Goal: Register for event/course: Sign up to attend an event or enroll in a course

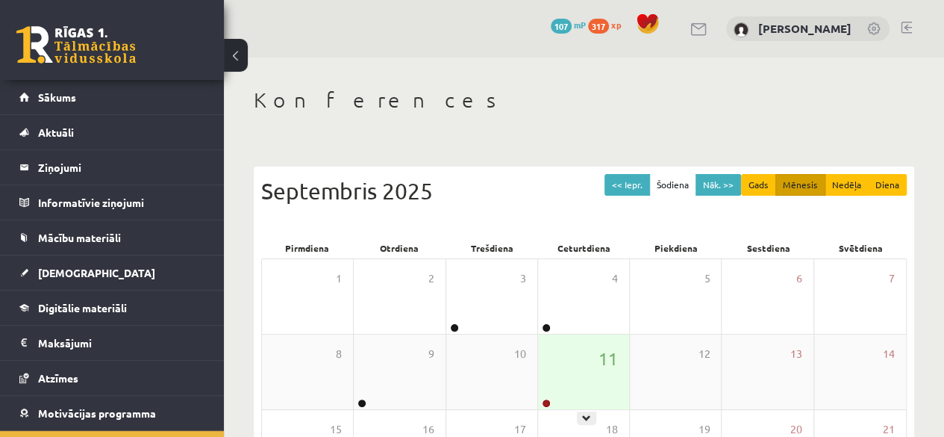
click at [552, 352] on div "11" at bounding box center [583, 371] width 91 height 75
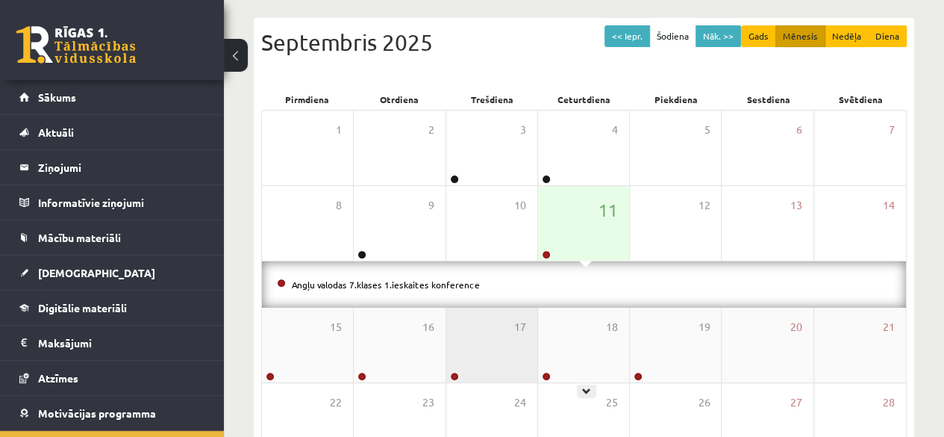
scroll to position [149, 0]
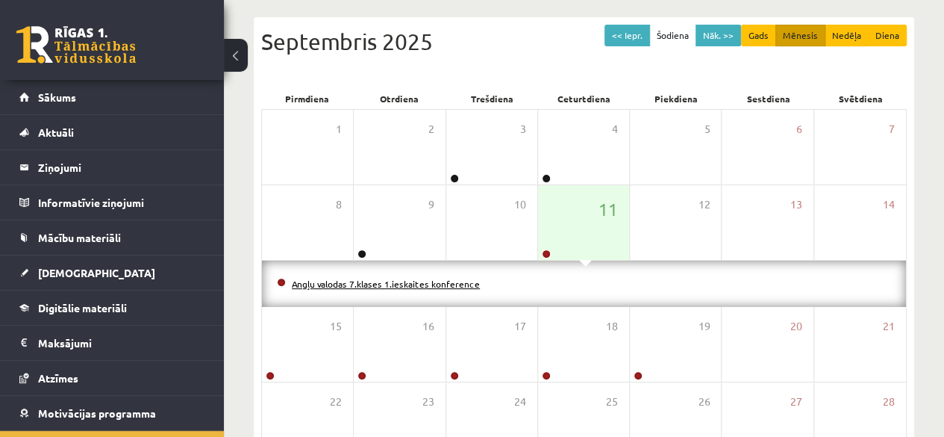
click at [456, 281] on link "Angļu valodas 7.klases 1.ieskaites konference" at bounding box center [386, 284] width 188 height 12
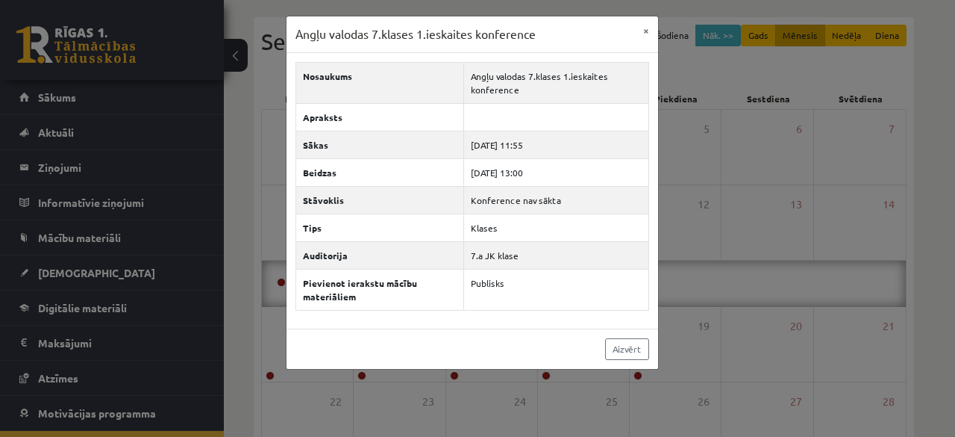
click at [704, 29] on div "Angļu valodas 7.klases 1.ieskaites konference × Nosaukums Angļu valodas 7.klase…" at bounding box center [477, 218] width 955 height 437
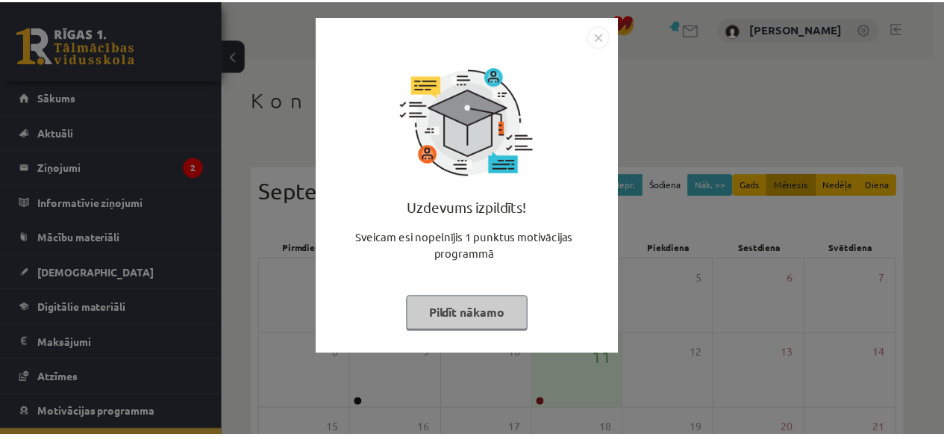
scroll to position [149, 0]
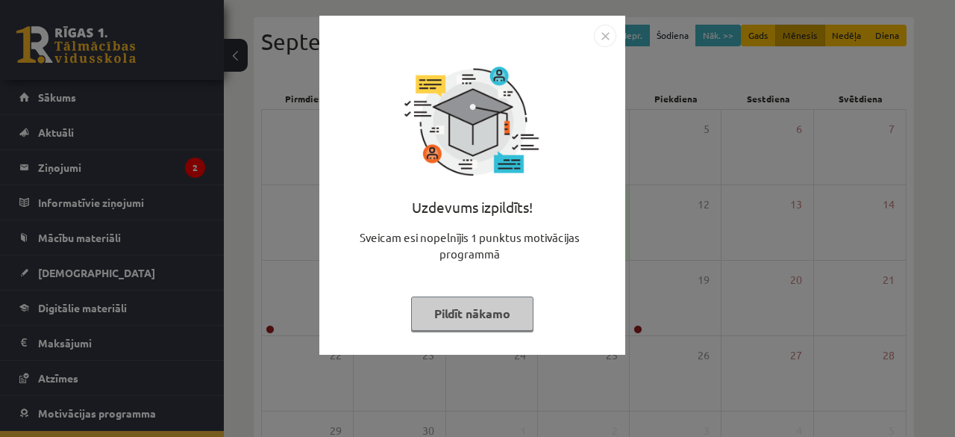
click at [442, 320] on button "Pildīt nākamo" at bounding box center [472, 313] width 122 height 34
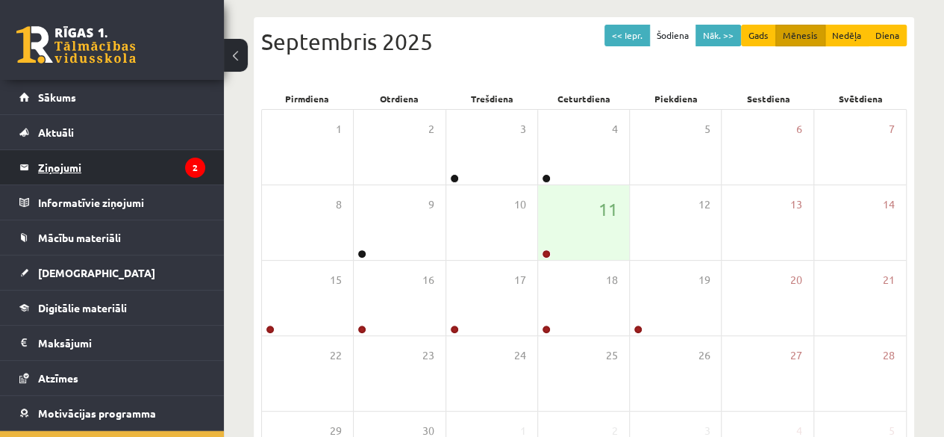
click at [111, 183] on legend "Ziņojumi 2" at bounding box center [121, 167] width 167 height 34
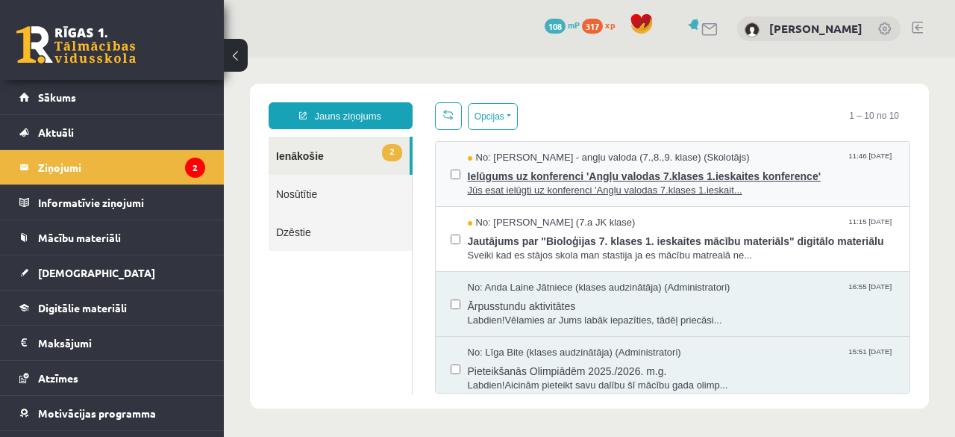
click at [678, 172] on span "Ielūgums uz konferenci 'Angļu valodas 7.klases 1.ieskaites konference'" at bounding box center [682, 174] width 428 height 19
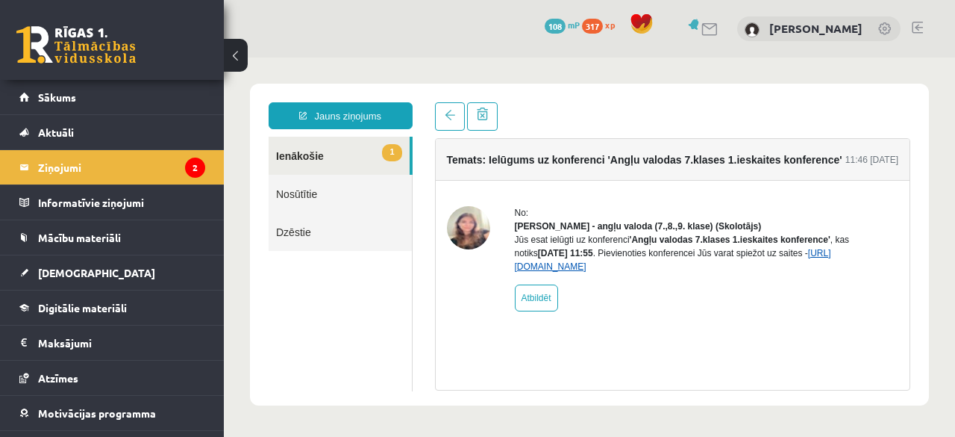
click at [566, 272] on link "[URL][DOMAIN_NAME]" at bounding box center [673, 260] width 317 height 24
click at [138, 157] on legend "Ziņojumi 2" at bounding box center [121, 167] width 167 height 34
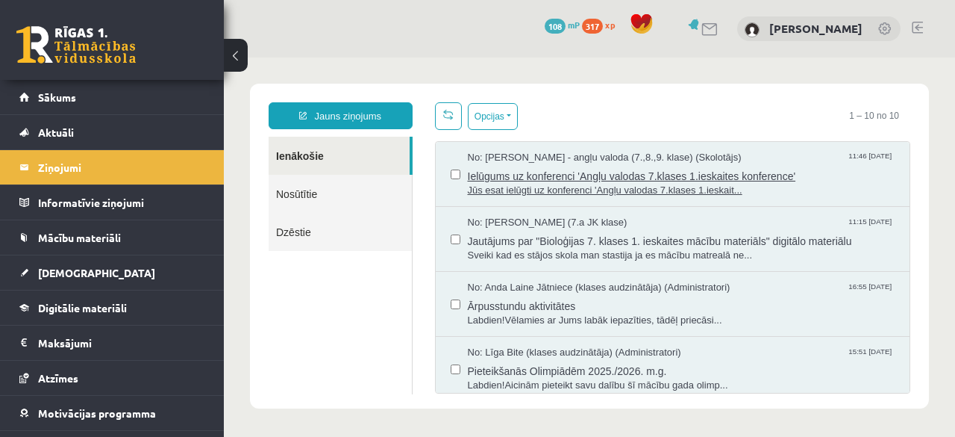
click at [531, 184] on span "Jūs esat ielūgti uz konferenci 'Angļu valodas 7.klases 1.ieskait..." at bounding box center [682, 191] width 428 height 14
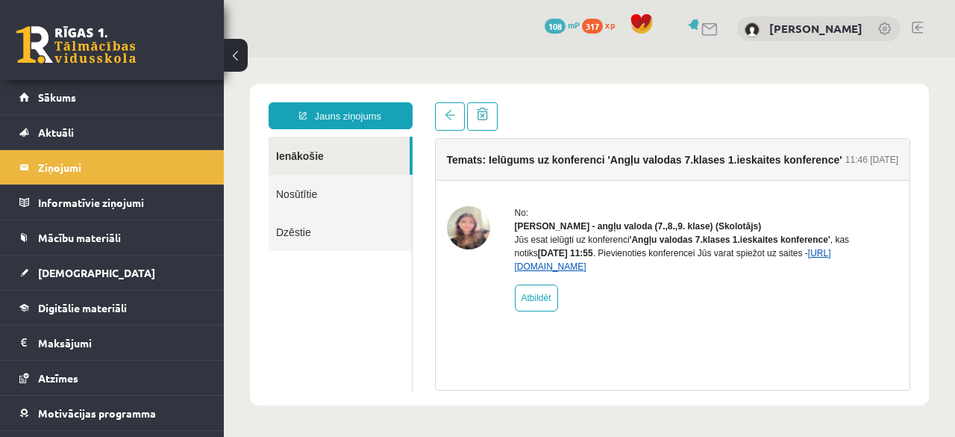
click at [569, 272] on link "[URL][DOMAIN_NAME]" at bounding box center [673, 260] width 317 height 24
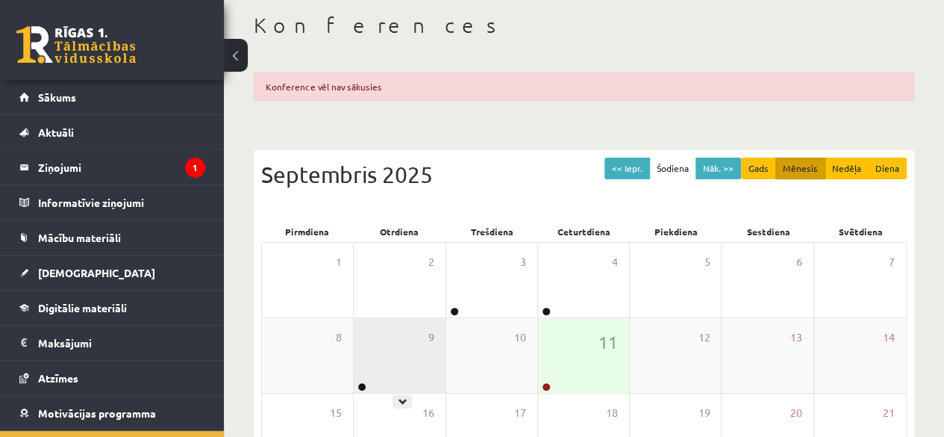
scroll to position [149, 0]
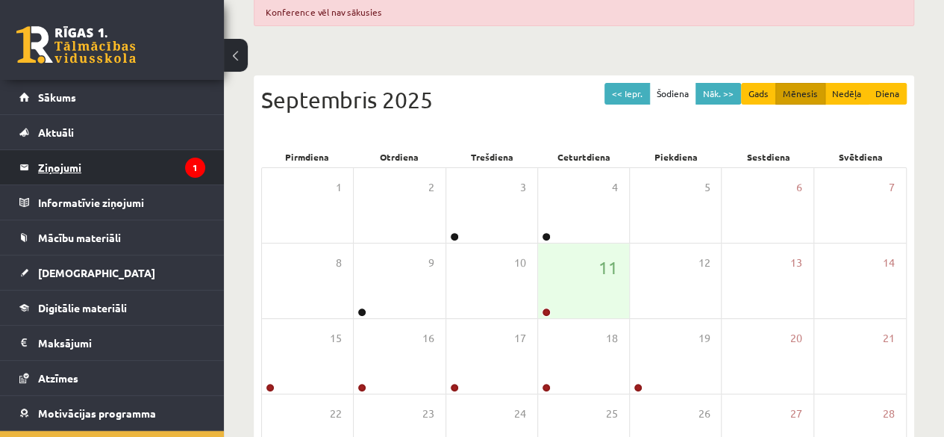
click at [72, 160] on legend "Ziņojumi 1" at bounding box center [121, 167] width 167 height 34
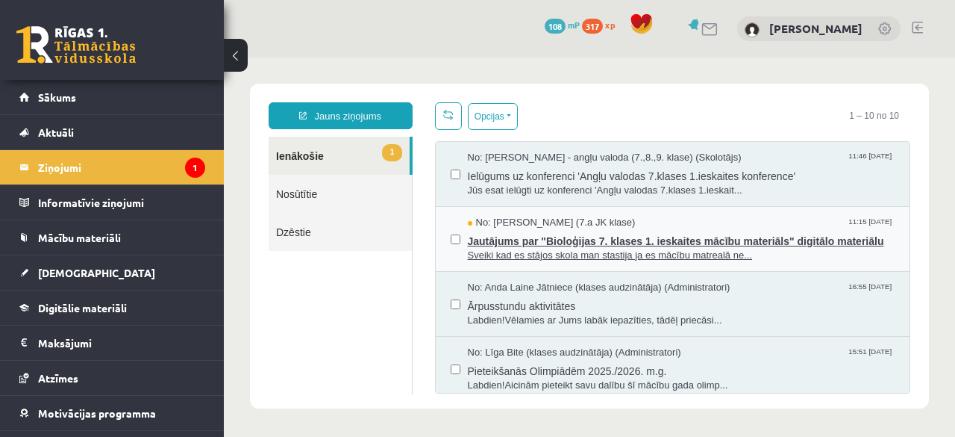
click at [470, 246] on span "Jautājums par "Bioloģijas 7. klases 1. ieskaites mācību materiāls" digitālo mat…" at bounding box center [682, 239] width 428 height 19
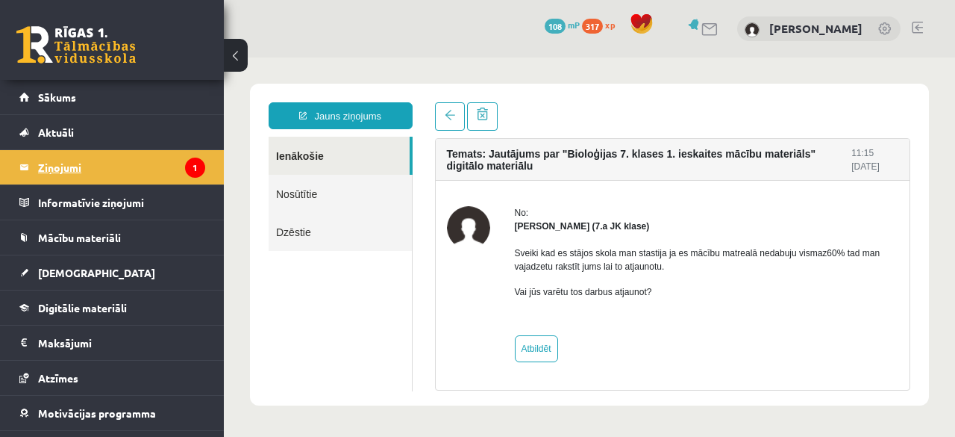
click at [129, 169] on legend "Ziņojumi 1" at bounding box center [121, 167] width 167 height 34
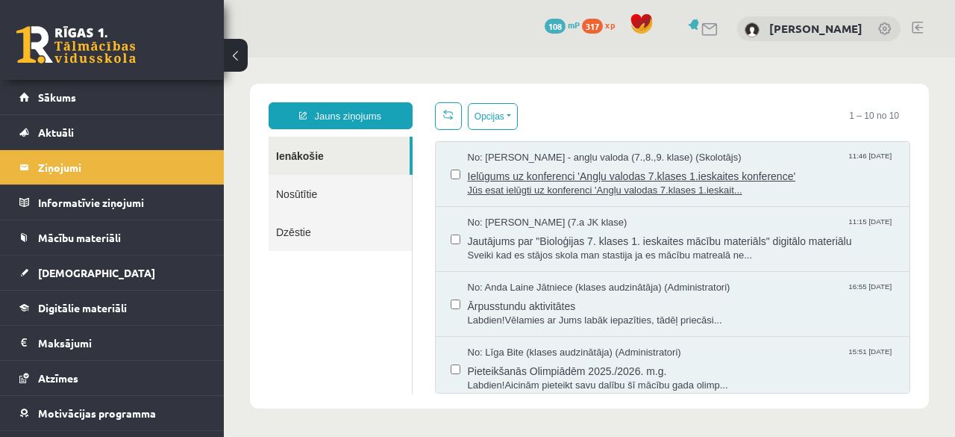
click at [484, 165] on span "Ielūgums uz konferenci 'Angļu valodas 7.klases 1.ieskaites konference'" at bounding box center [682, 174] width 428 height 19
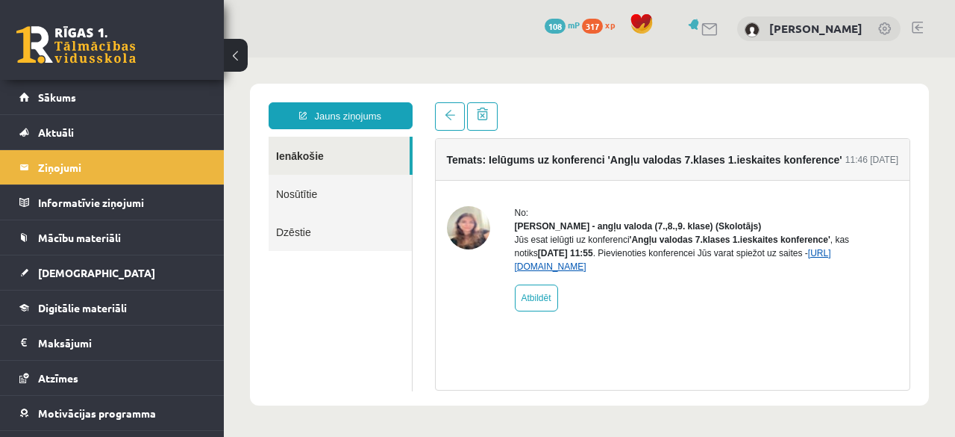
click at [635, 272] on link "[URL][DOMAIN_NAME]" at bounding box center [673, 260] width 317 height 24
click at [603, 272] on link "[URL][DOMAIN_NAME]" at bounding box center [673, 260] width 317 height 24
click at [621, 272] on link "https://eskola.r1tv.lv/conferences/4447/join" at bounding box center [673, 260] width 317 height 24
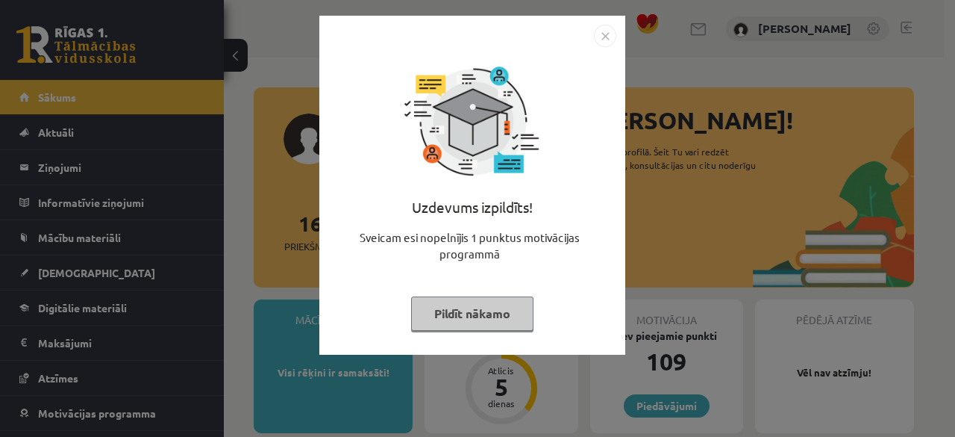
click at [490, 316] on button "Pildīt nākamo" at bounding box center [472, 313] width 122 height 34
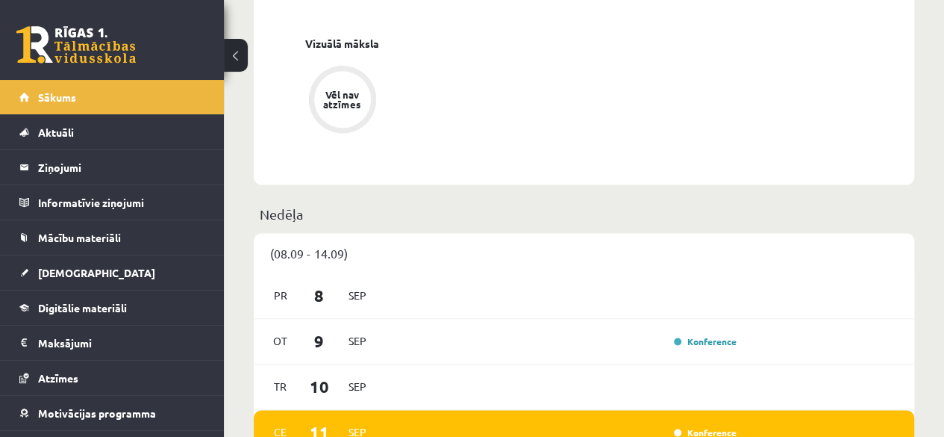
scroll to position [970, 0]
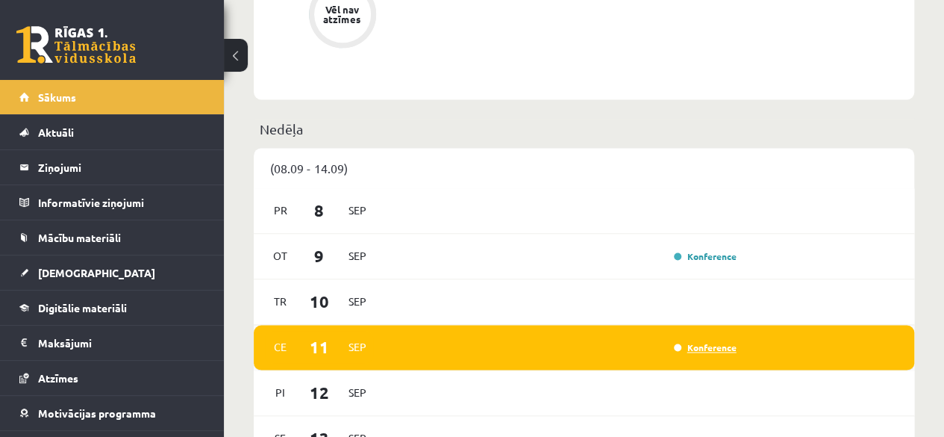
click at [697, 349] on link "Konference" at bounding box center [705, 347] width 63 height 12
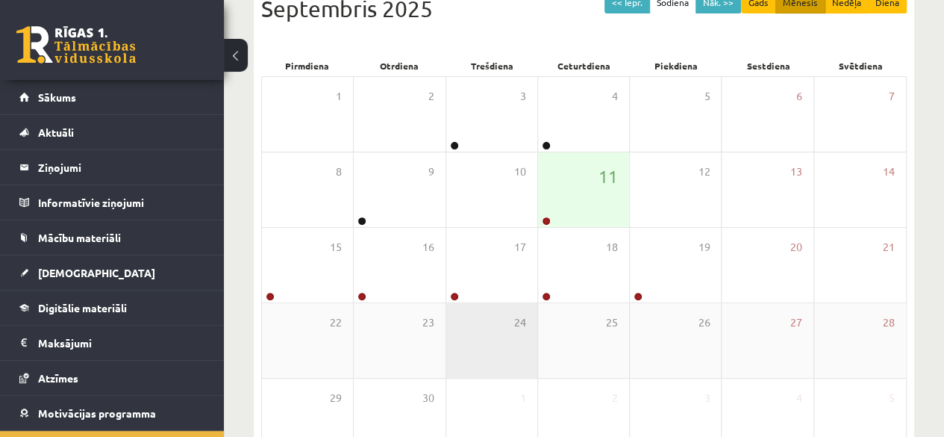
scroll to position [224, 0]
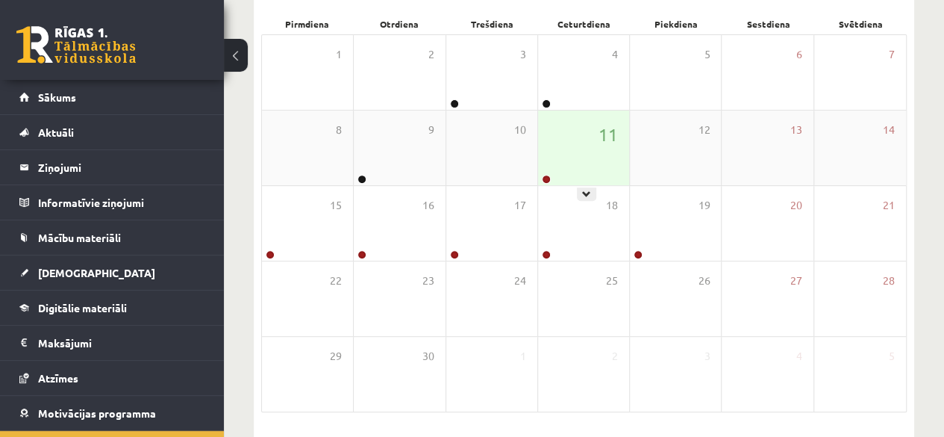
click at [573, 137] on div "11" at bounding box center [583, 147] width 91 height 75
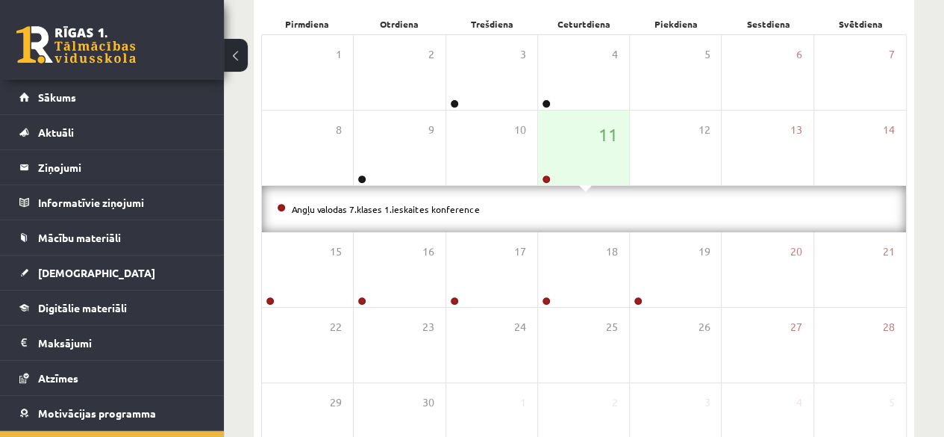
click at [530, 225] on div "Angļu valodas 7.klases 1.ieskaites konference" at bounding box center [584, 209] width 644 height 46
click at [449, 201] on li "Angļu valodas 7.klases 1.ieskaites konference" at bounding box center [584, 209] width 614 height 16
click at [460, 205] on link "Angļu valodas 7.klases 1.ieskaites konference" at bounding box center [386, 209] width 188 height 12
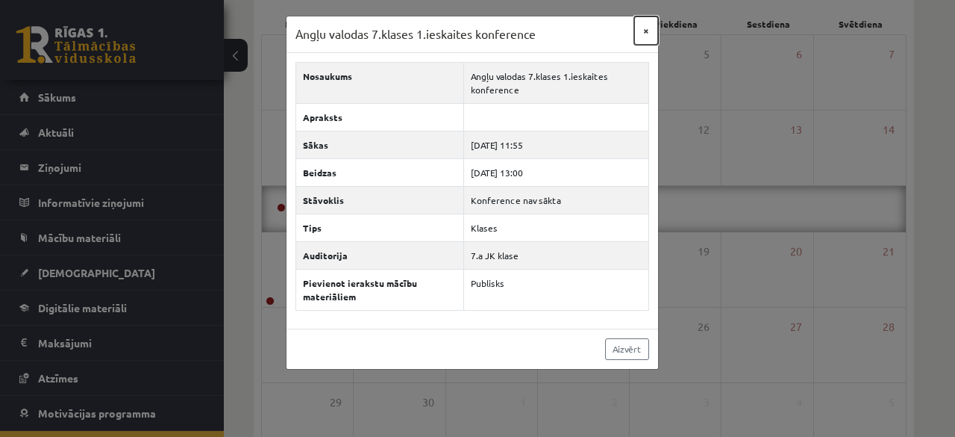
click at [646, 26] on button "×" at bounding box center [647, 30] width 24 height 28
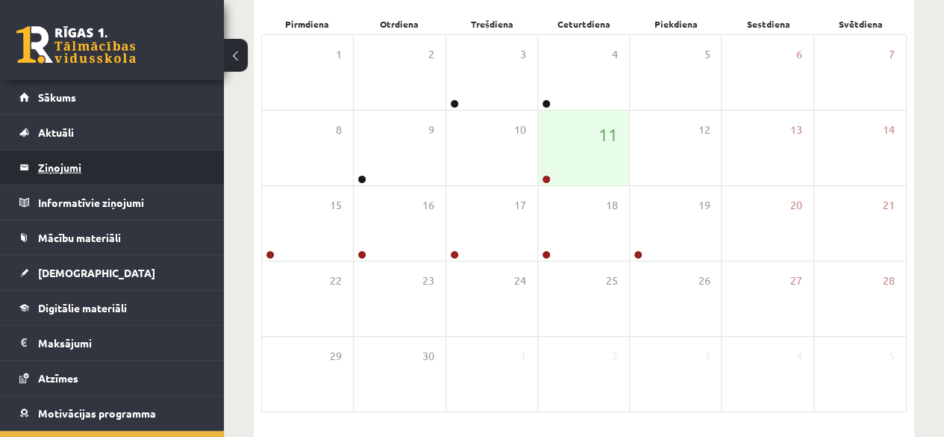
click at [69, 174] on legend "Ziņojumi 0" at bounding box center [121, 167] width 167 height 34
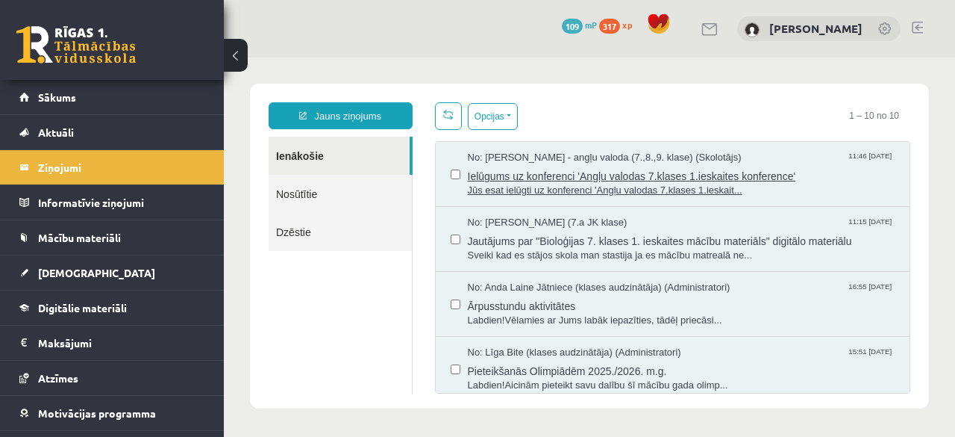
click at [632, 181] on span "Ielūgums uz konferenci 'Angļu valodas 7.klases 1.ieskaites konference'" at bounding box center [682, 174] width 428 height 19
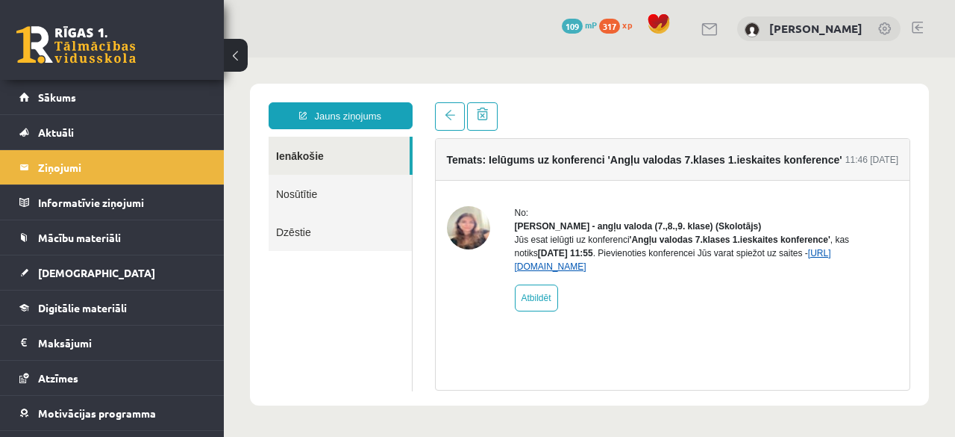
click at [591, 272] on link "[URL][DOMAIN_NAME]" at bounding box center [673, 260] width 317 height 24
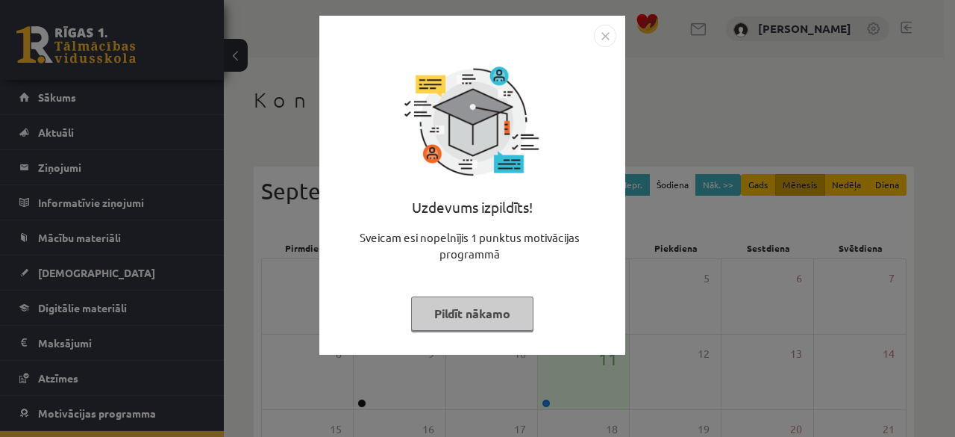
click at [477, 319] on button "Pildīt nākamo" at bounding box center [472, 313] width 122 height 34
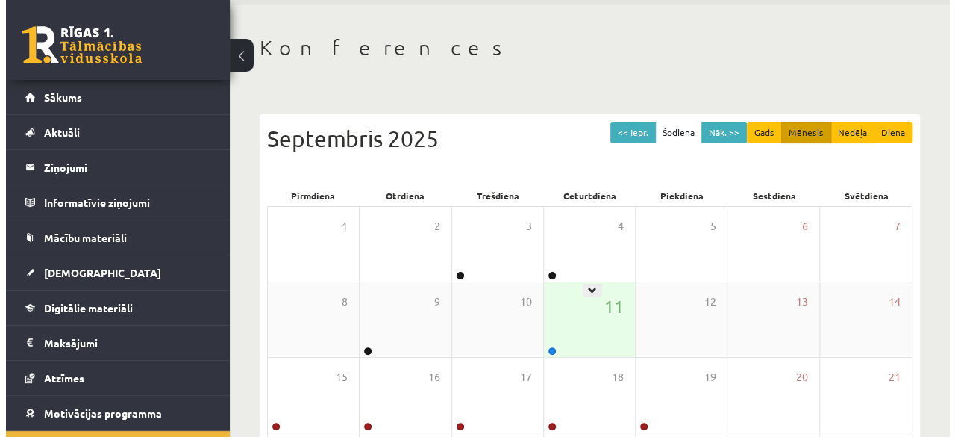
scroll to position [75, 0]
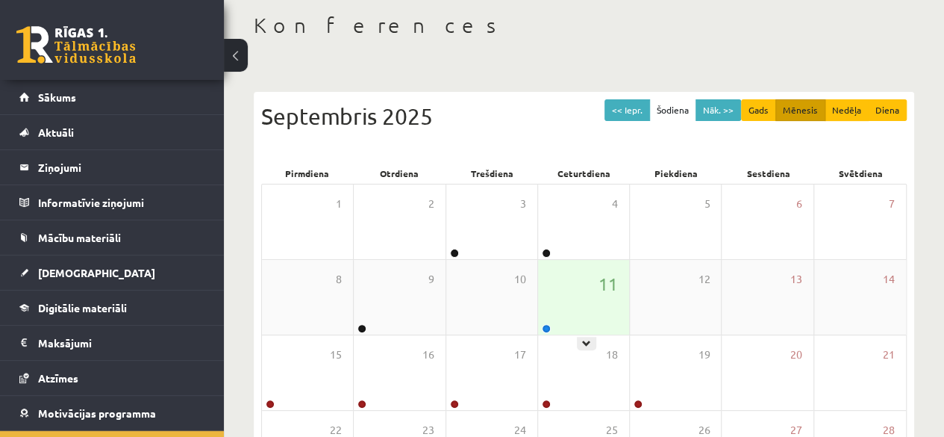
click at [565, 316] on div "11" at bounding box center [583, 297] width 91 height 75
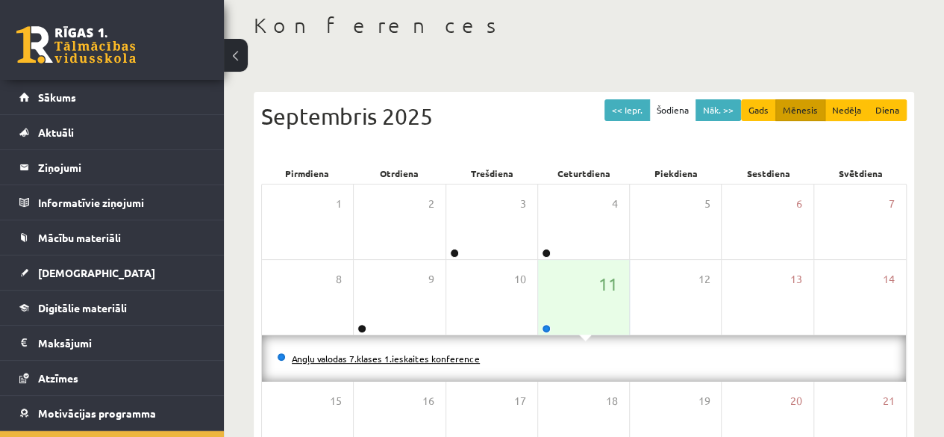
click at [361, 354] on link "Angļu valodas 7.klases 1.ieskaites konference" at bounding box center [386, 358] width 188 height 12
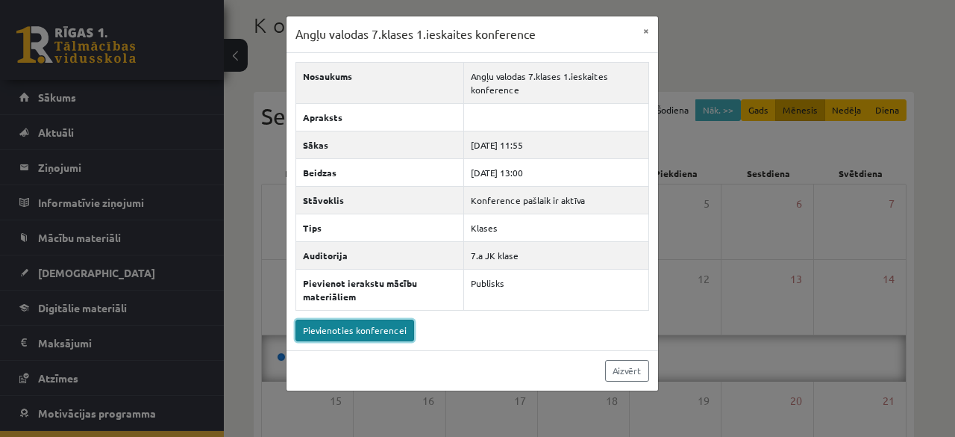
click at [385, 329] on link "Pievienoties konferencei" at bounding box center [355, 330] width 119 height 22
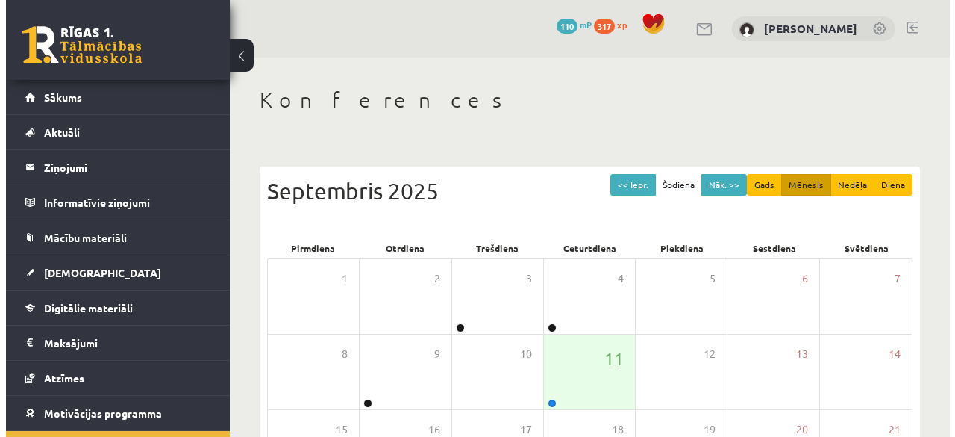
scroll to position [75, 0]
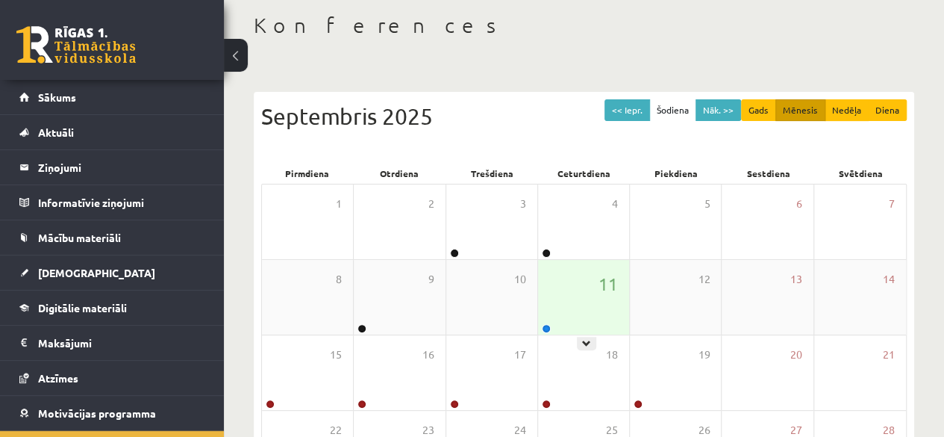
click at [579, 305] on div "11" at bounding box center [583, 297] width 91 height 75
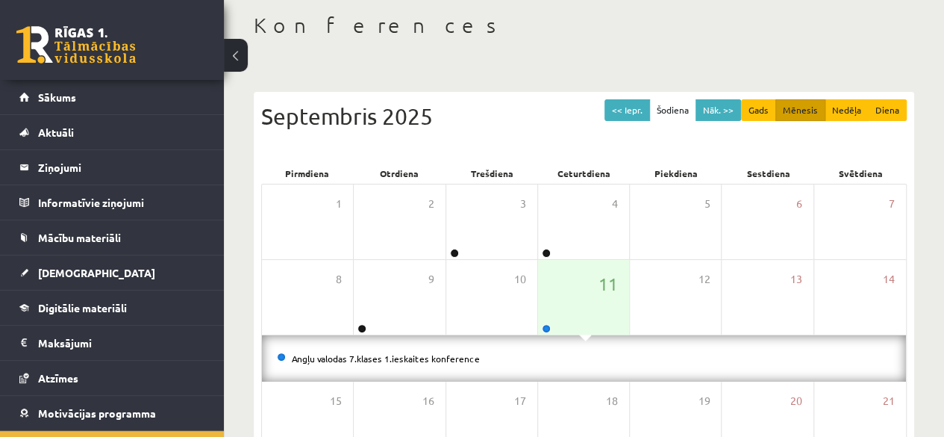
click at [449, 347] on div "Angļu valodas 7.klases 1.ieskaites konference" at bounding box center [584, 358] width 644 height 46
click at [446, 355] on link "Angļu valodas 7.klases 1.ieskaites konference" at bounding box center [386, 358] width 188 height 12
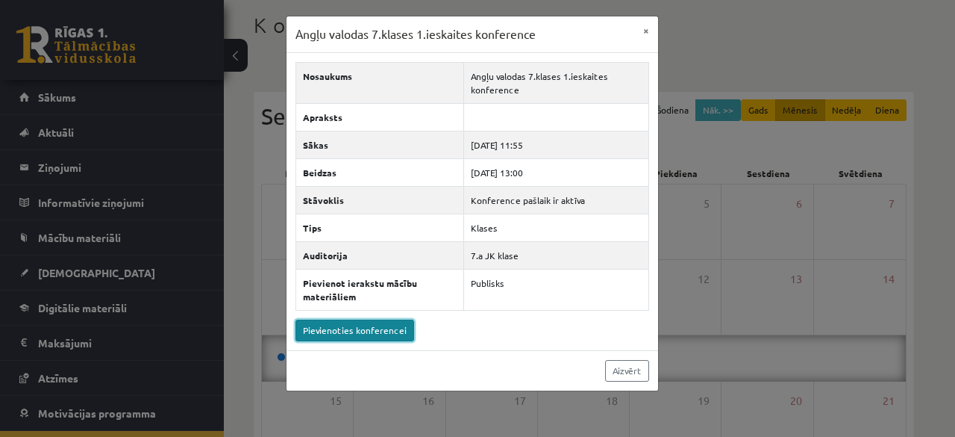
click at [385, 327] on link "Pievienoties konferencei" at bounding box center [355, 330] width 119 height 22
